Goal: Find specific page/section: Find specific page/section

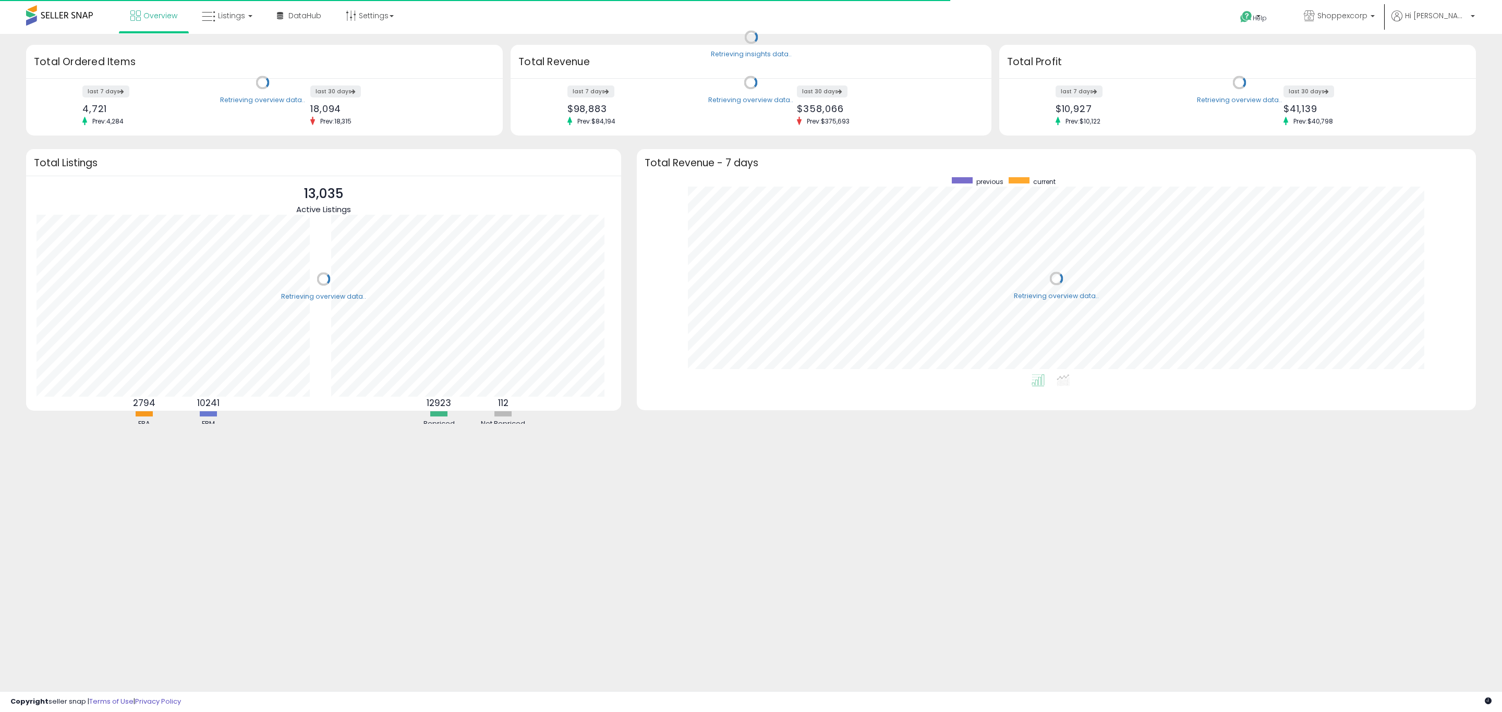
scroll to position [197, 818]
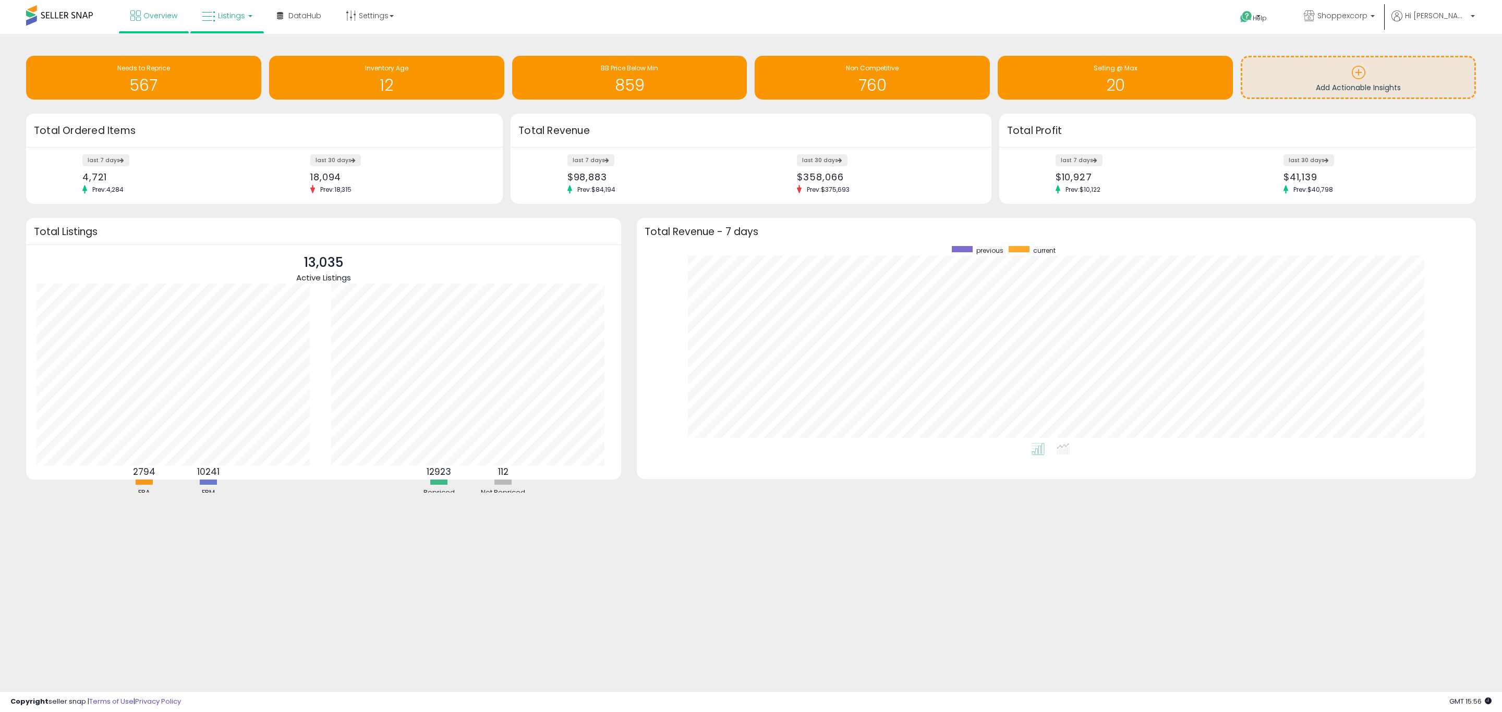
click at [213, 22] on icon at bounding box center [209, 17] width 14 height 14
click at [231, 49] on icon at bounding box center [234, 52] width 45 height 14
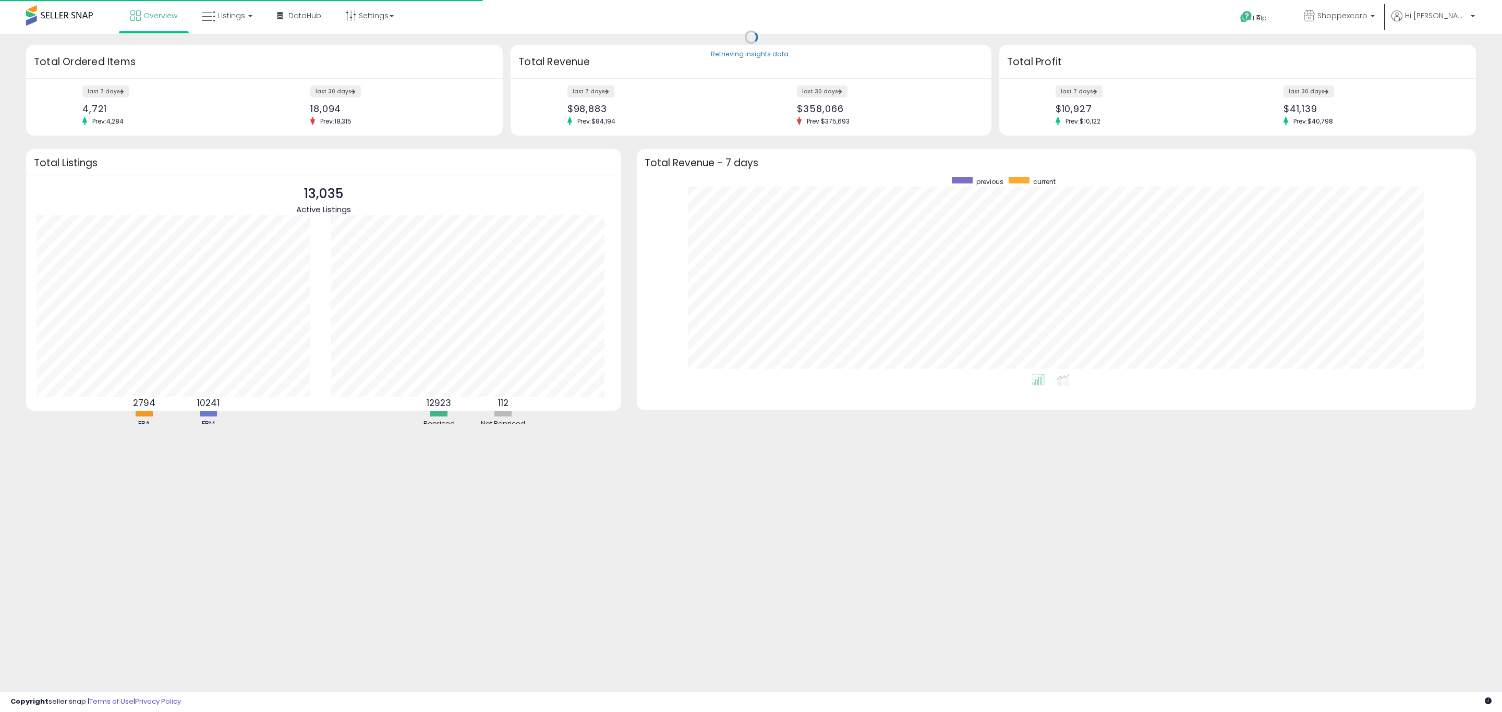
scroll to position [197, 818]
click at [224, 20] on span "Listings" at bounding box center [231, 15] width 27 height 10
click at [235, 55] on icon at bounding box center [234, 52] width 45 height 14
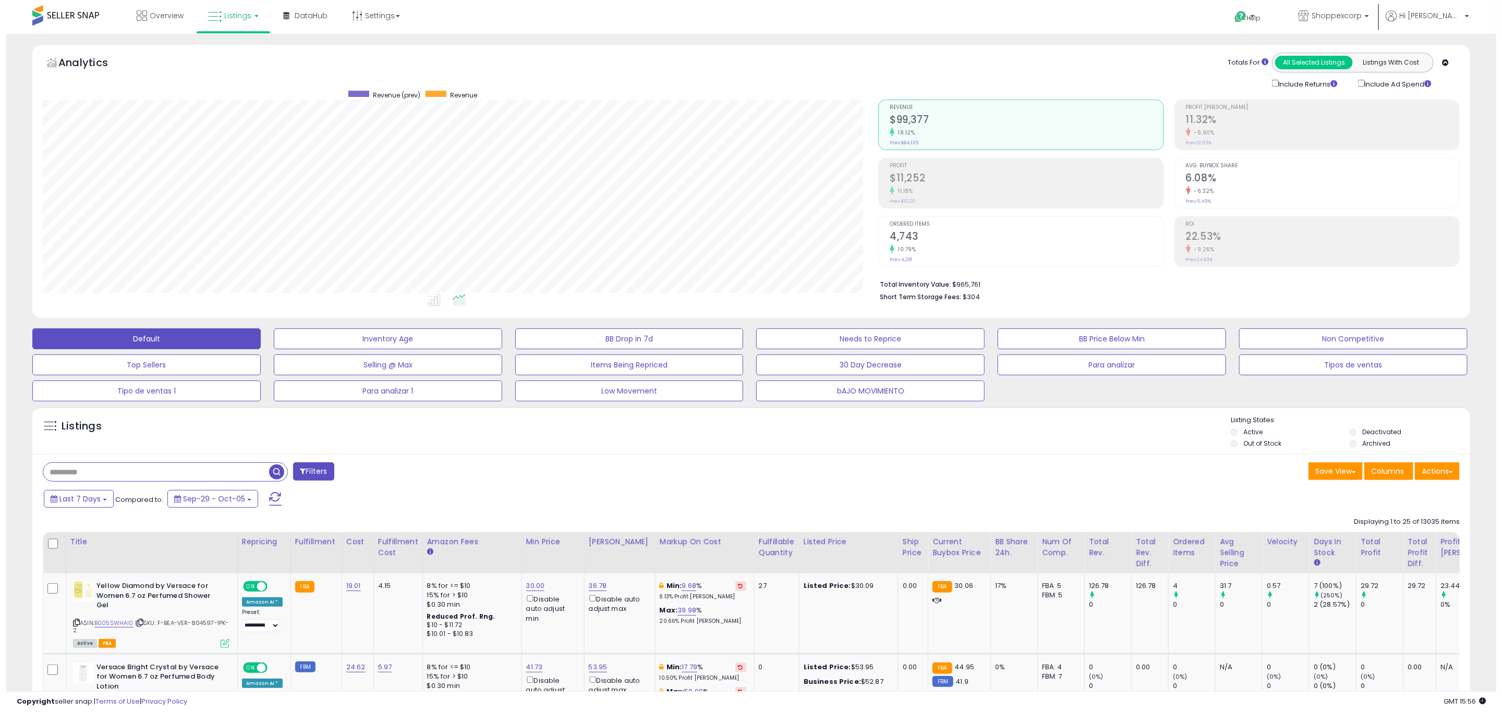
scroll to position [214, 835]
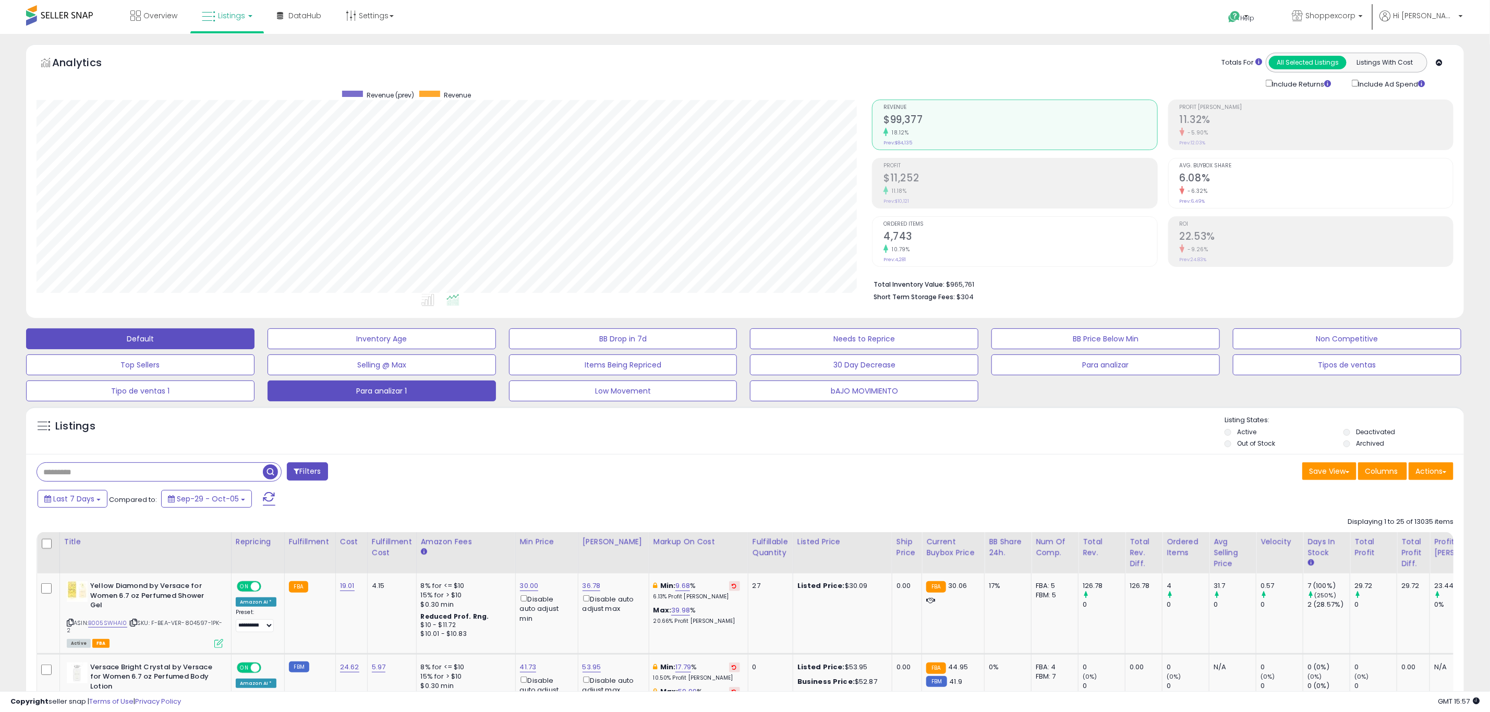
click at [332, 401] on button "Para analizar 1" at bounding box center [382, 391] width 228 height 21
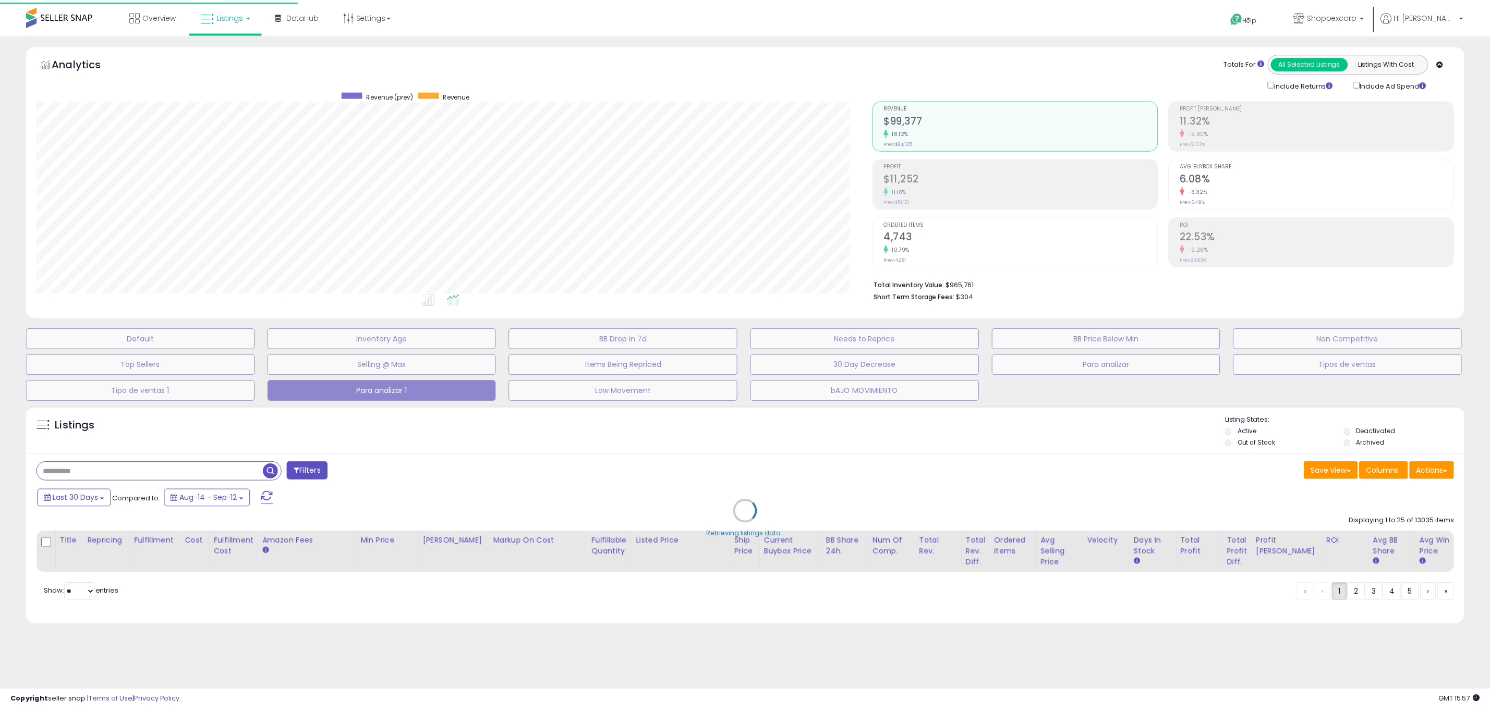
scroll to position [214, 843]
type input "***"
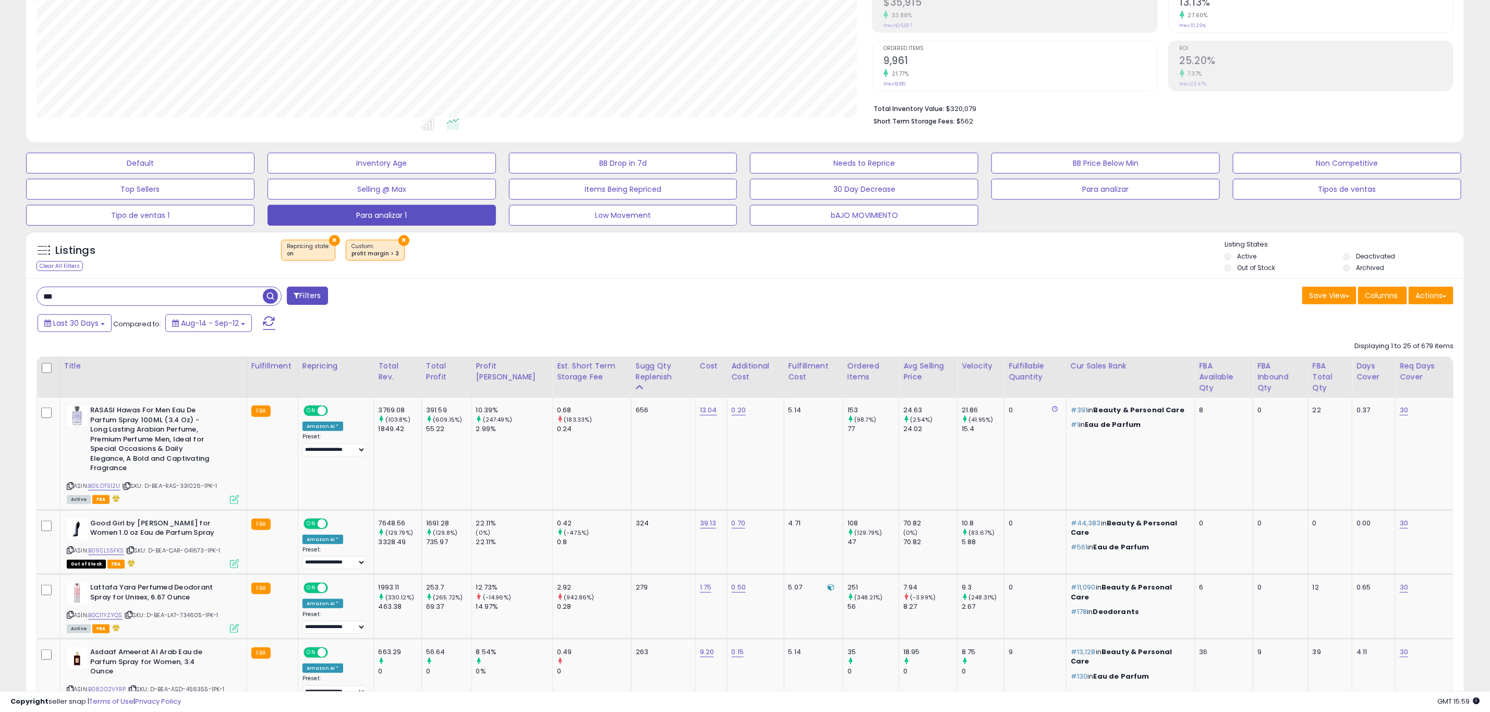
scroll to position [156, 0]
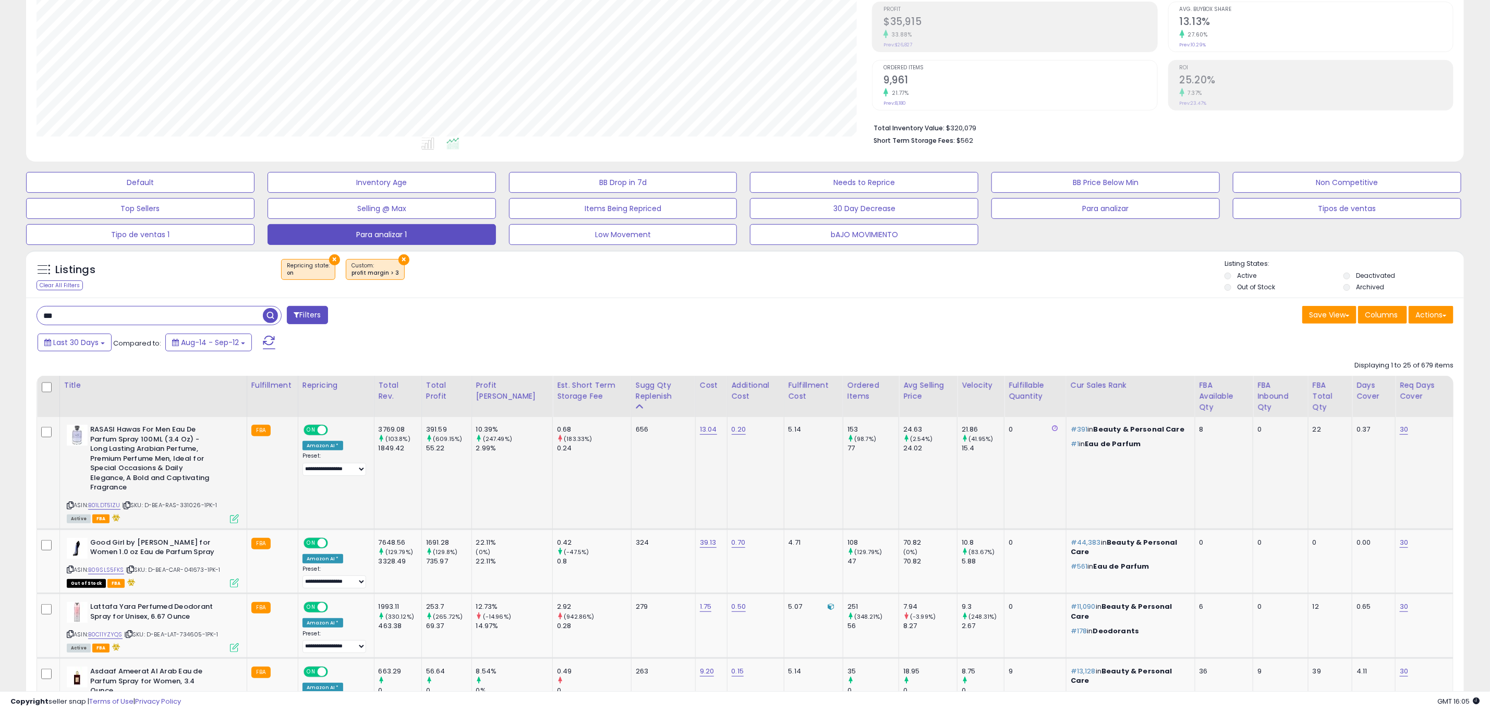
click at [190, 501] on span "| SKU: D-BEA-RAS-331026-1PK-1" at bounding box center [169, 505] width 95 height 8
copy span "331026"
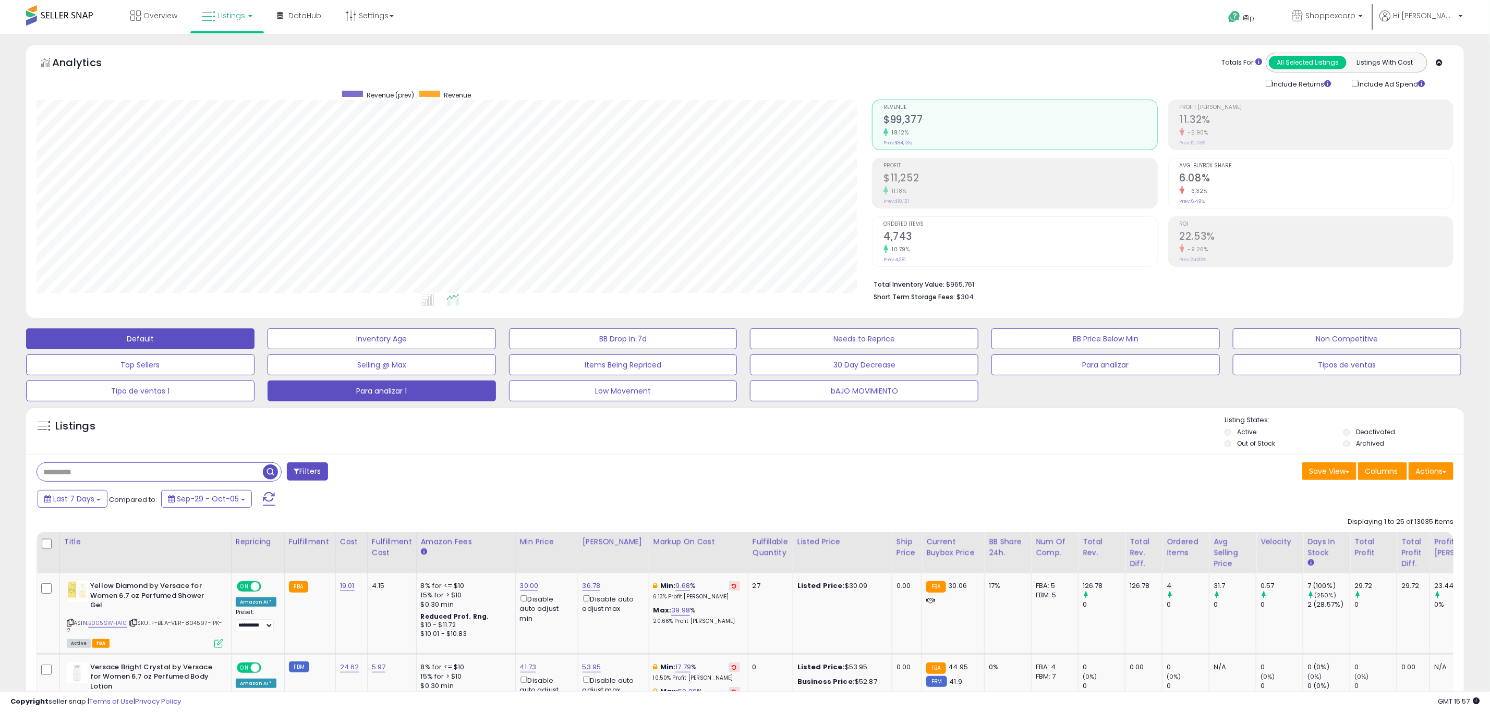
click at [367, 389] on button "Para analizar 1" at bounding box center [382, 391] width 228 height 21
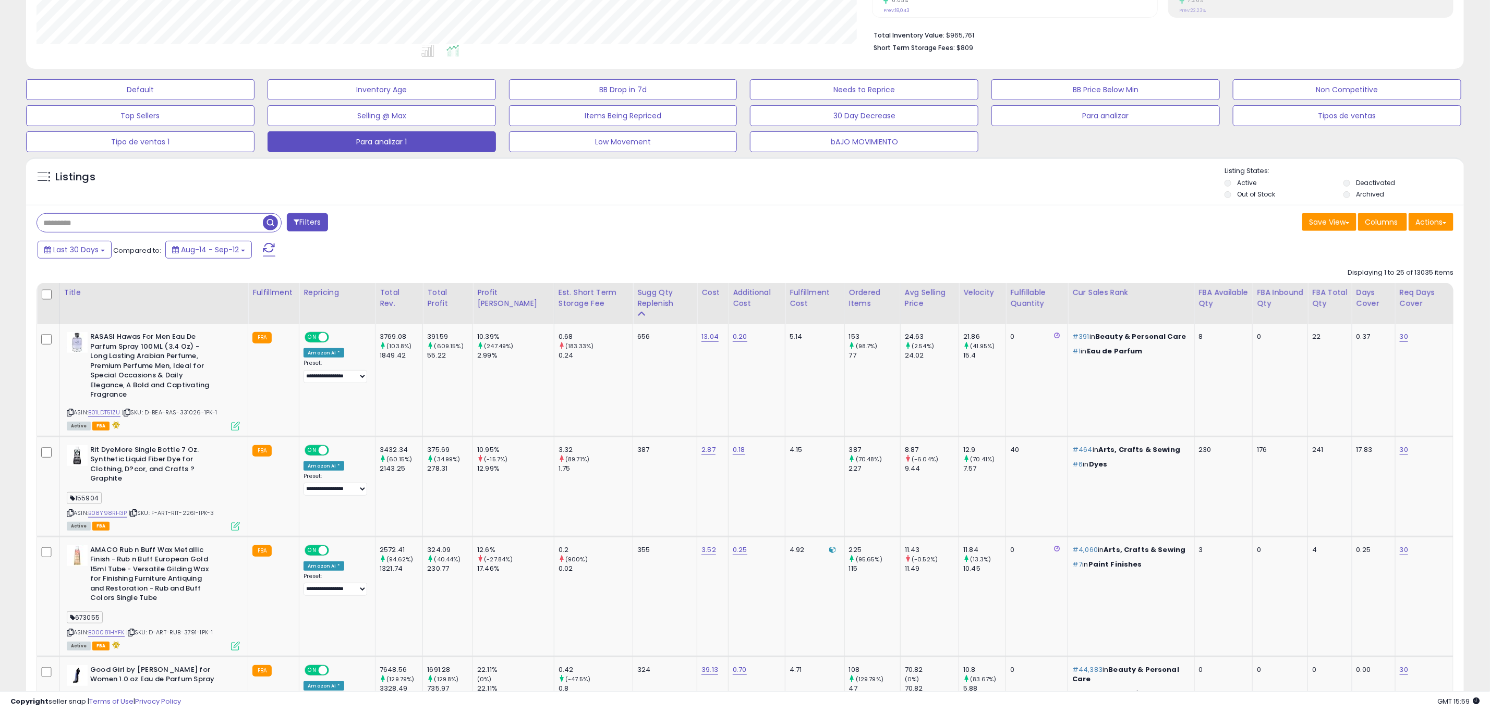
scroll to position [78, 0]
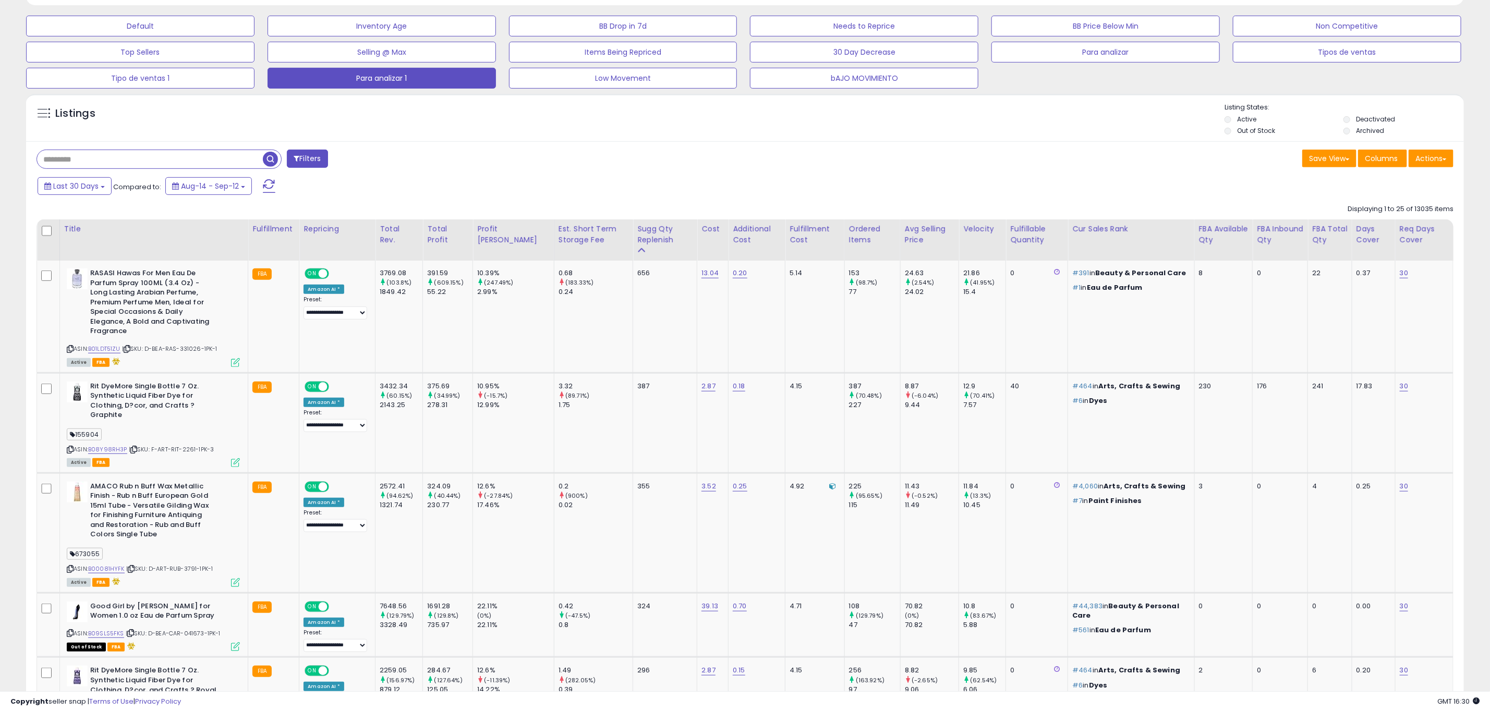
scroll to position [214, 835]
